Goal: Find specific page/section: Find specific page/section

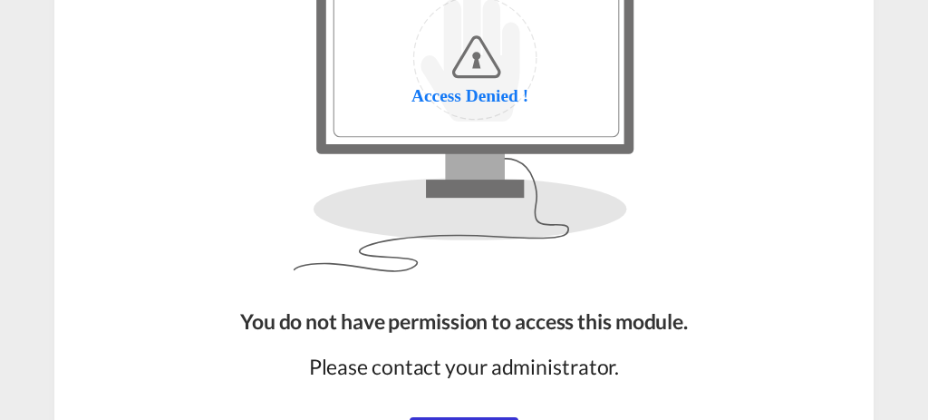
scroll to position [121, 0]
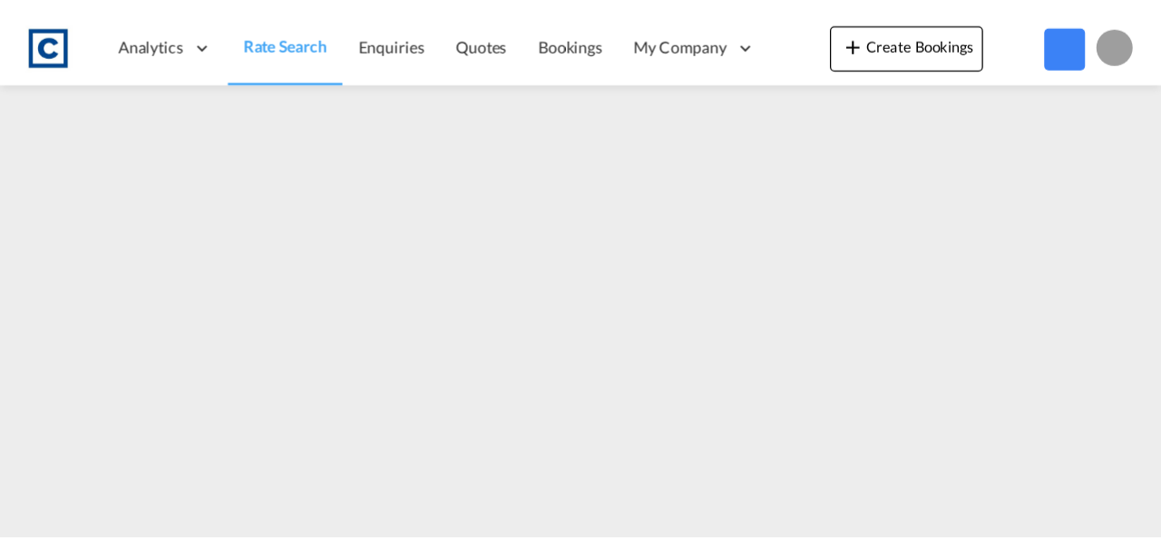
scroll to position [121, 0]
